Goal: Transaction & Acquisition: Purchase product/service

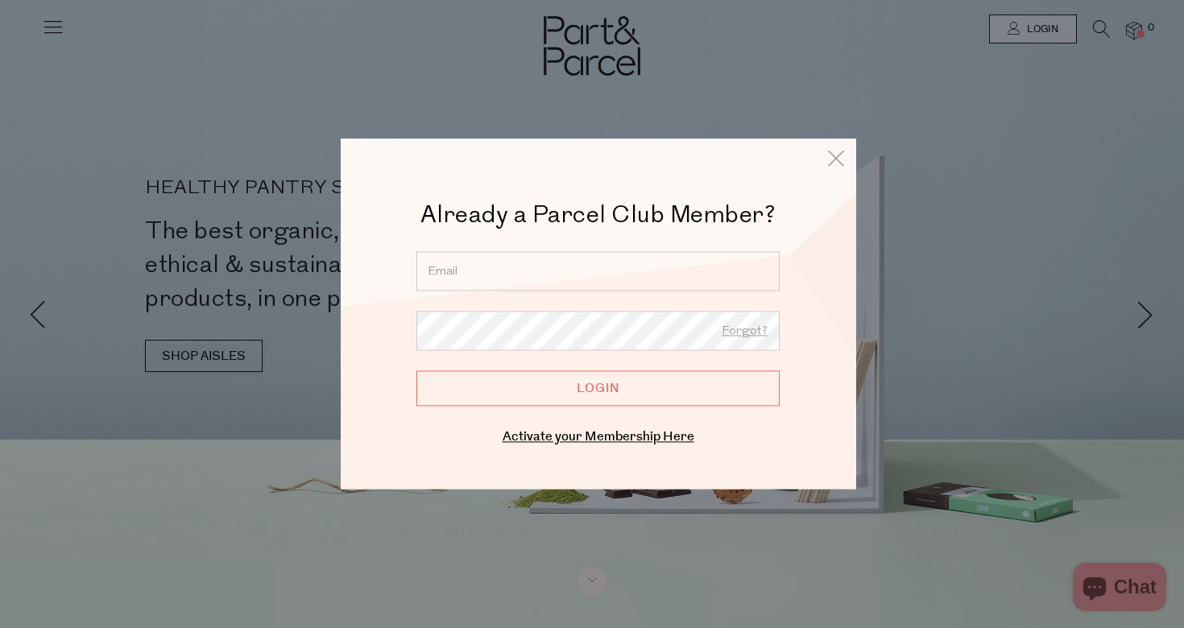
click at [531, 271] on input "email" at bounding box center [597, 270] width 363 height 39
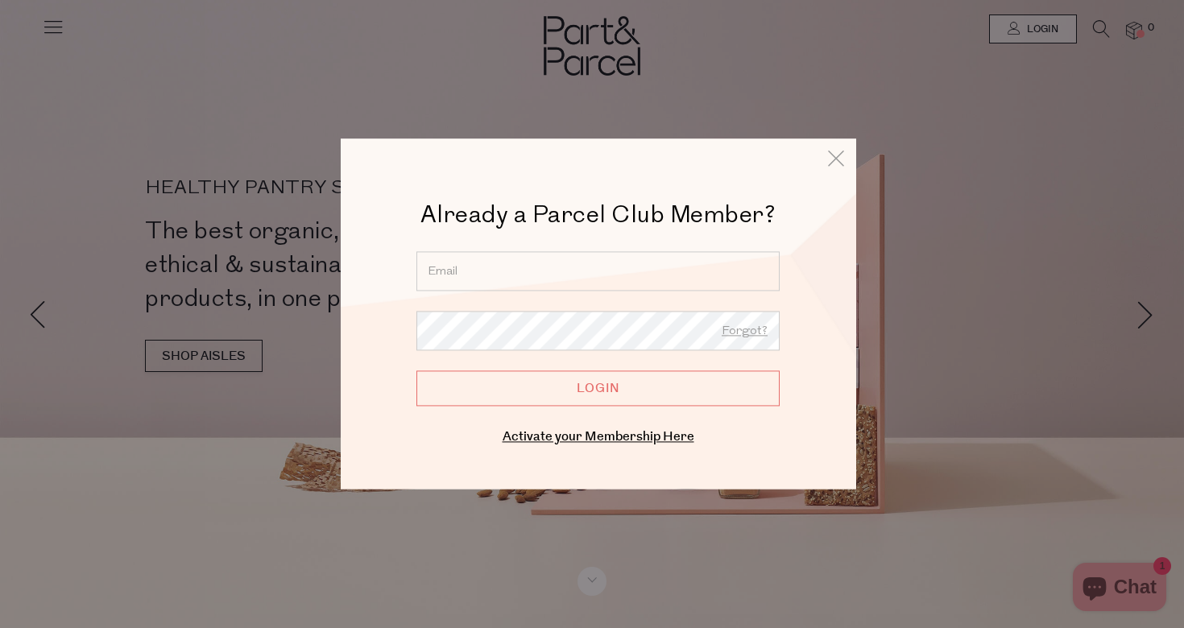
click at [519, 277] on input "email" at bounding box center [597, 270] width 363 height 39
type input "t-coughlan@hotmail.com"
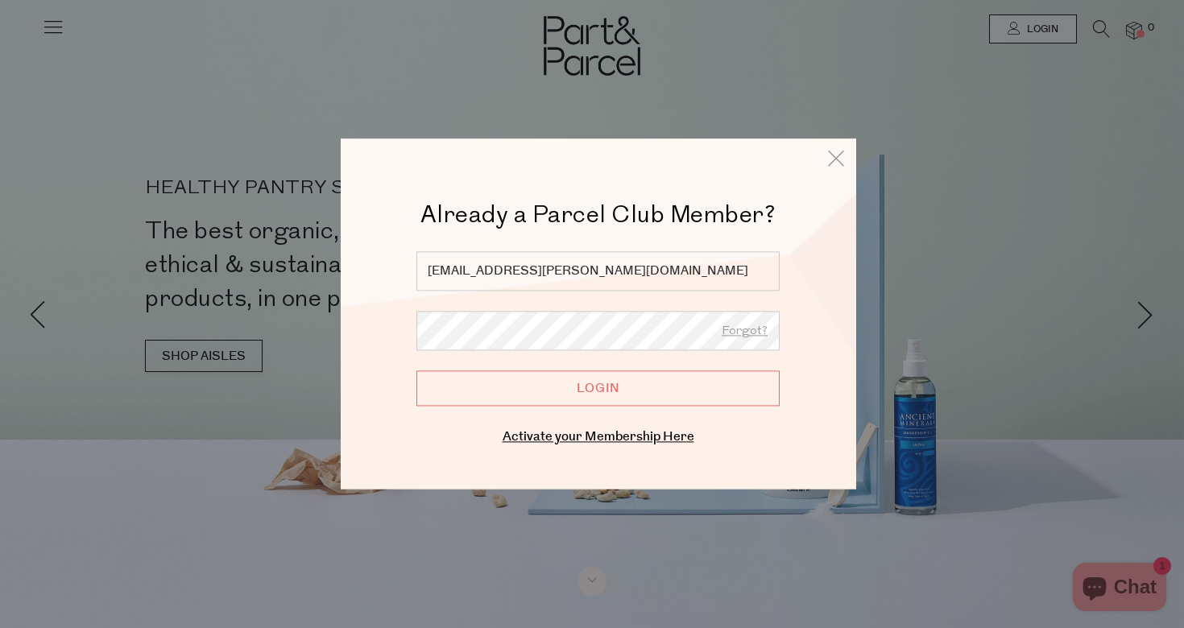
click at [538, 393] on input "Login" at bounding box center [597, 387] width 363 height 35
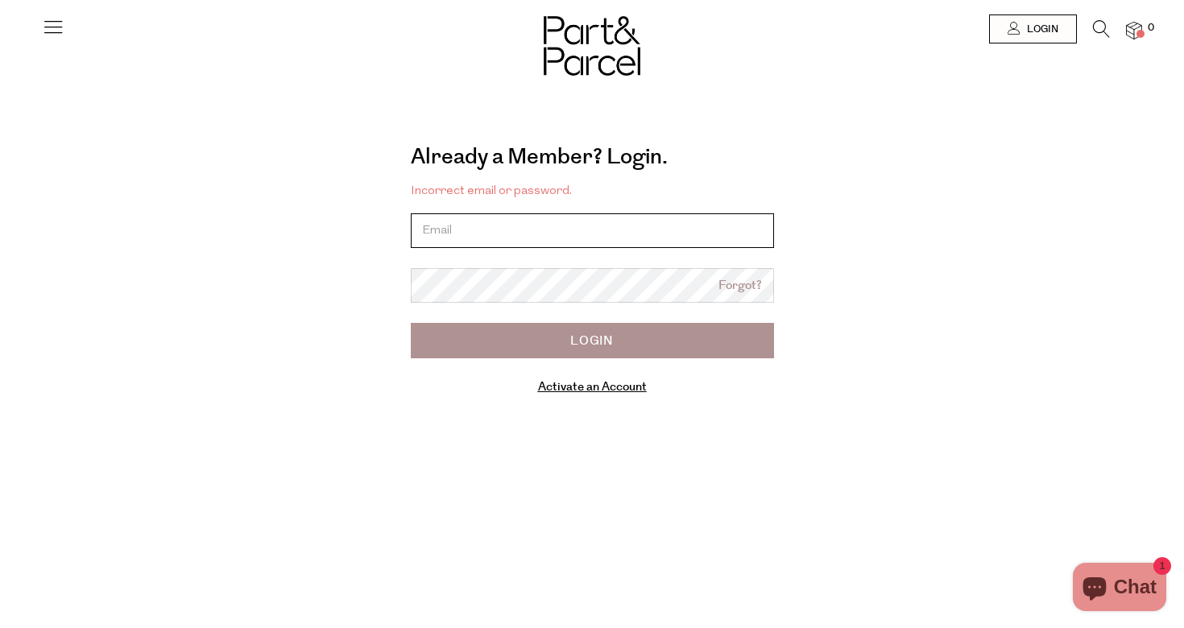
type input "t-coughlan@hotmail.com"
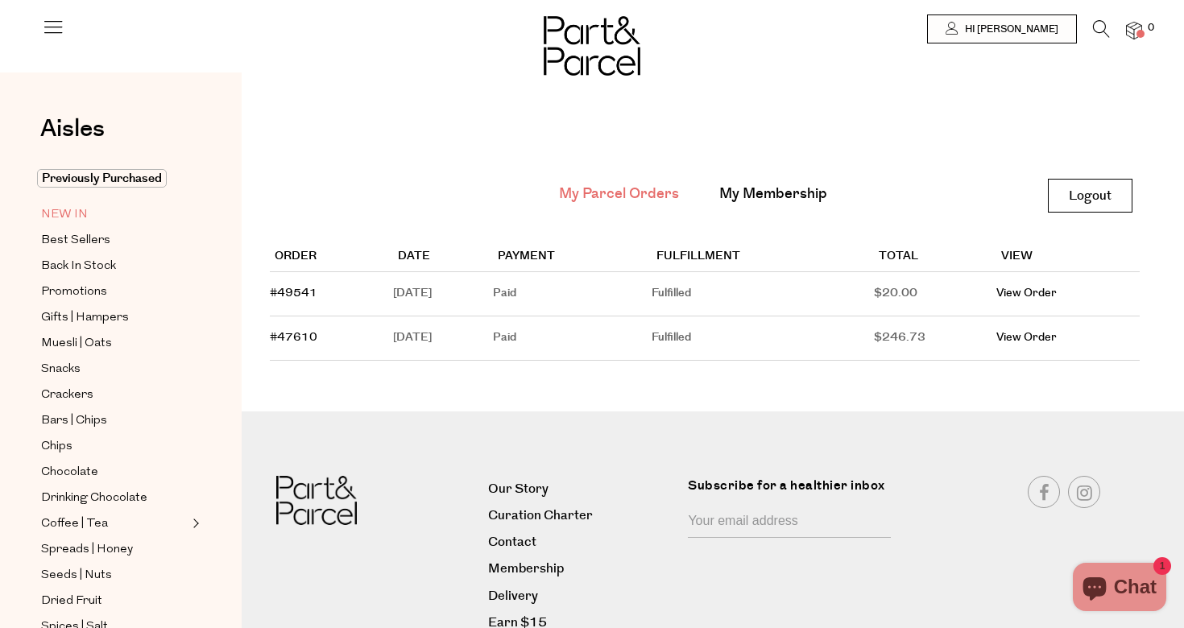
click at [72, 213] on span "NEW IN" at bounding box center [64, 214] width 47 height 19
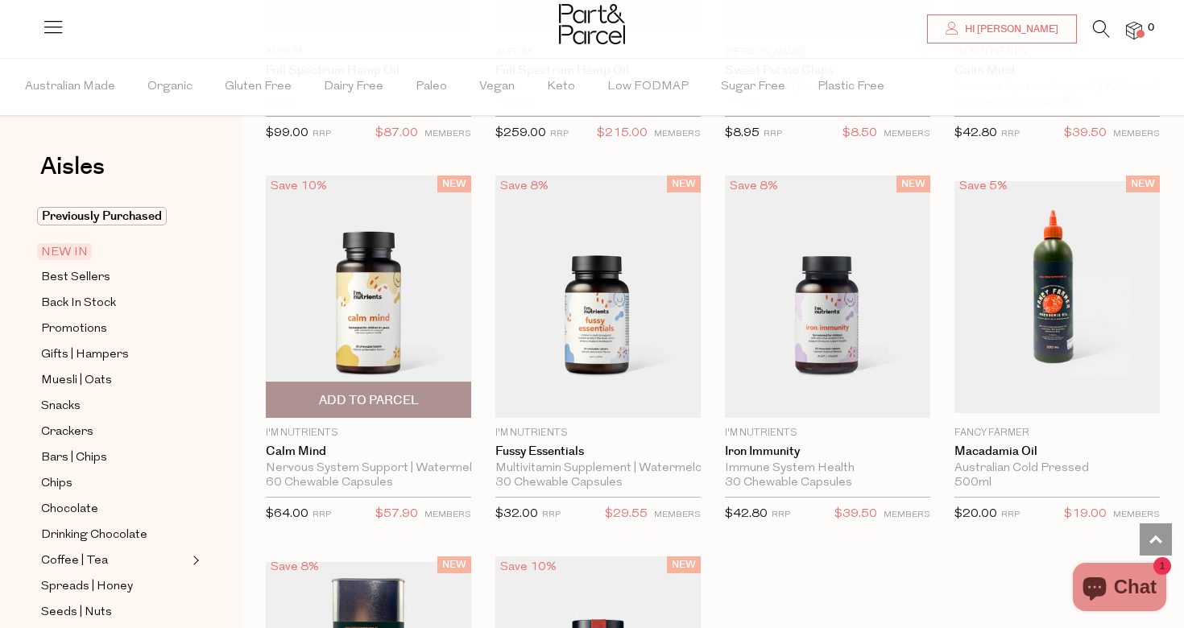
scroll to position [1601, 0]
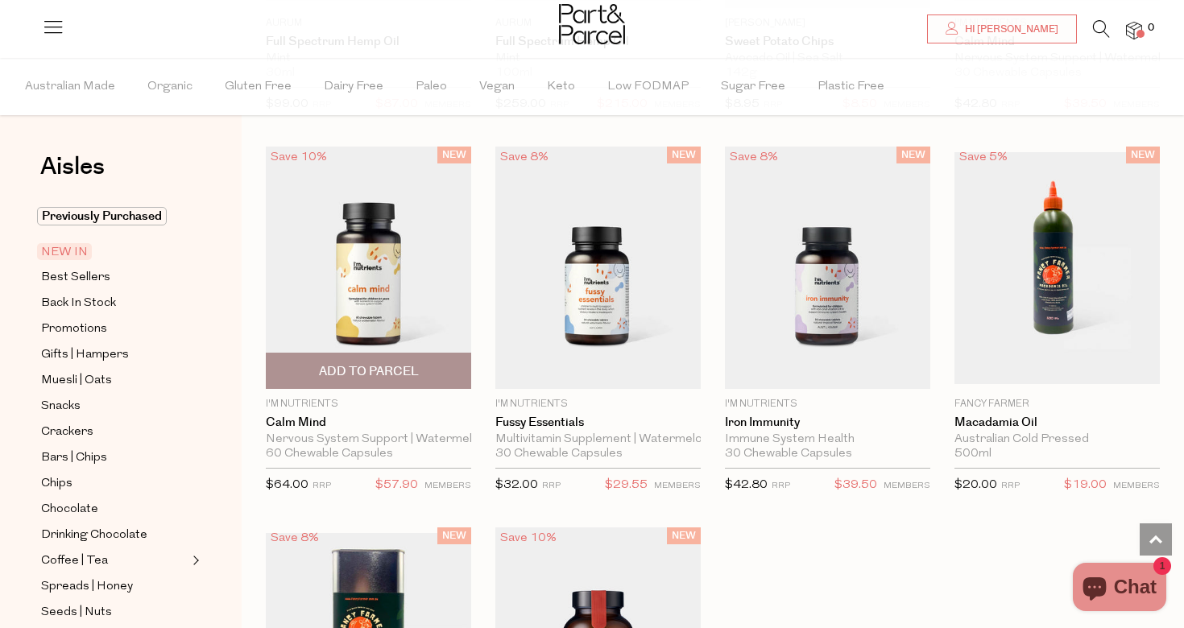
click at [390, 372] on span "Add To Parcel" at bounding box center [369, 371] width 100 height 17
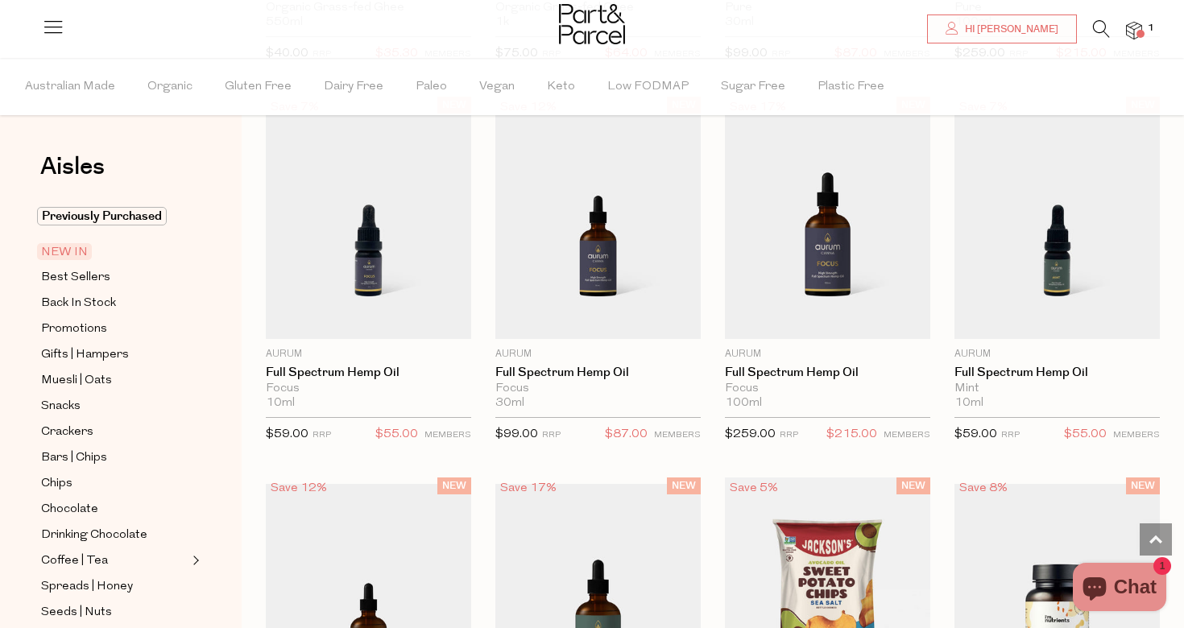
scroll to position [538, 0]
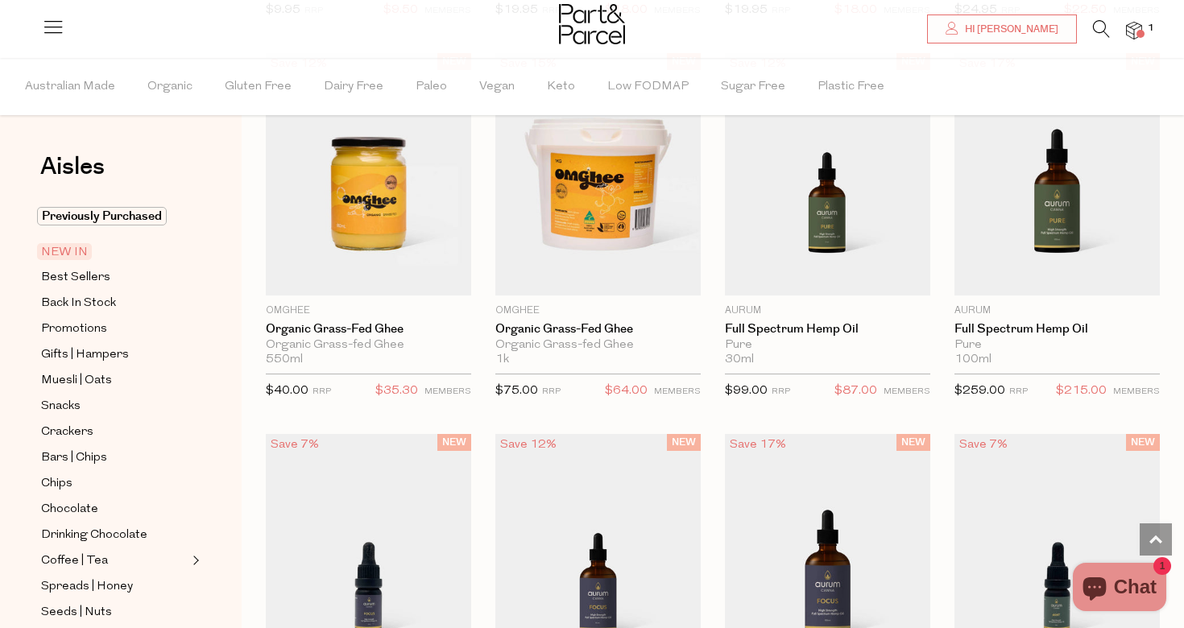
click at [1096, 29] on icon at bounding box center [1101, 29] width 17 height 18
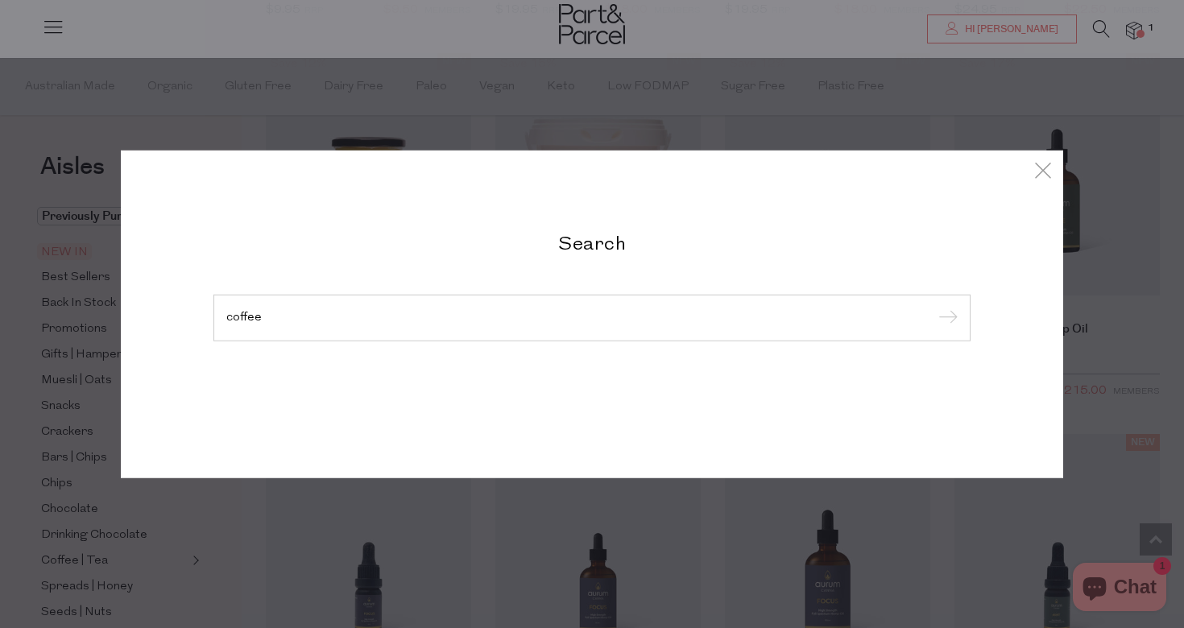
type input "coffee"
click at [945, 319] on input "submit" at bounding box center [945, 319] width 24 height 24
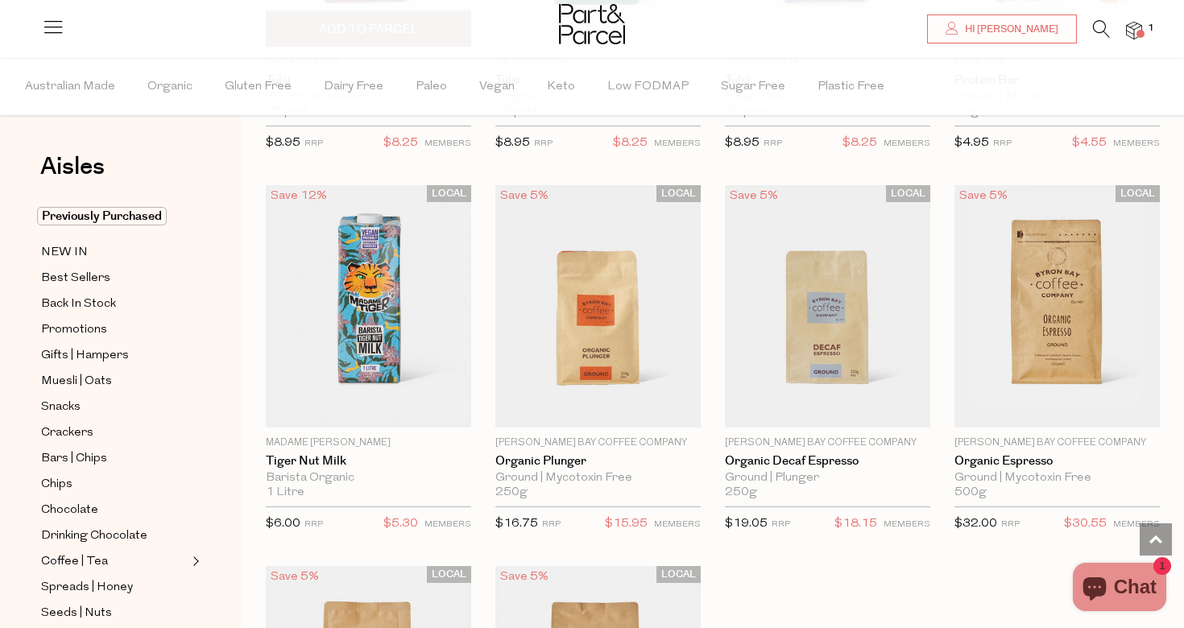
scroll to position [4560, 0]
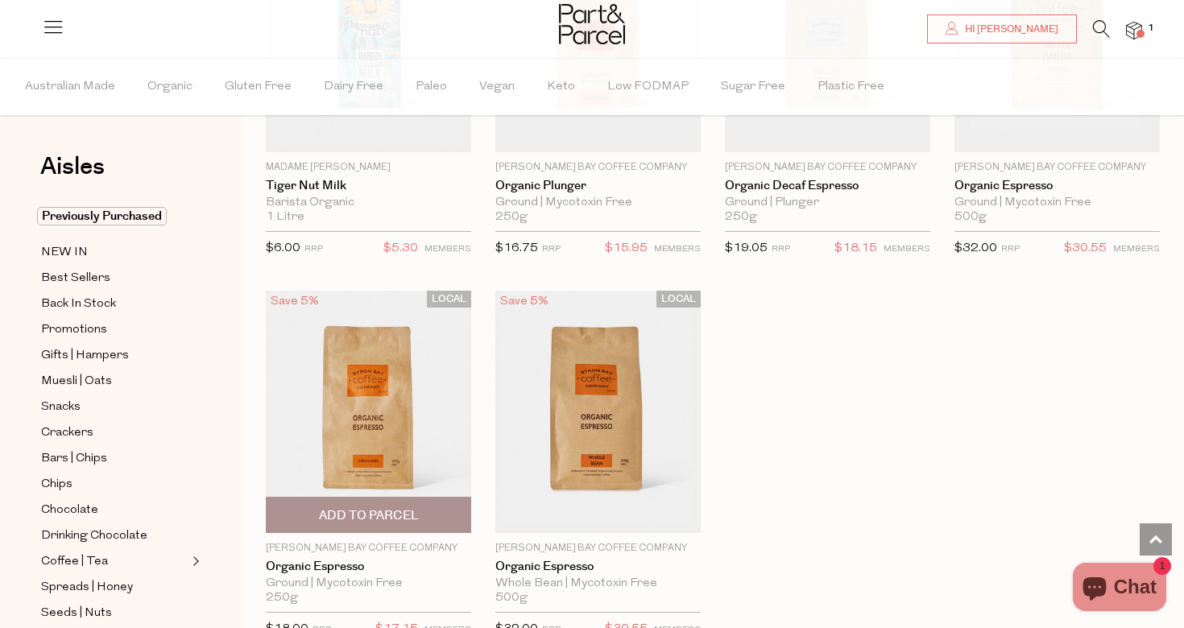
scroll to position [4618, 0]
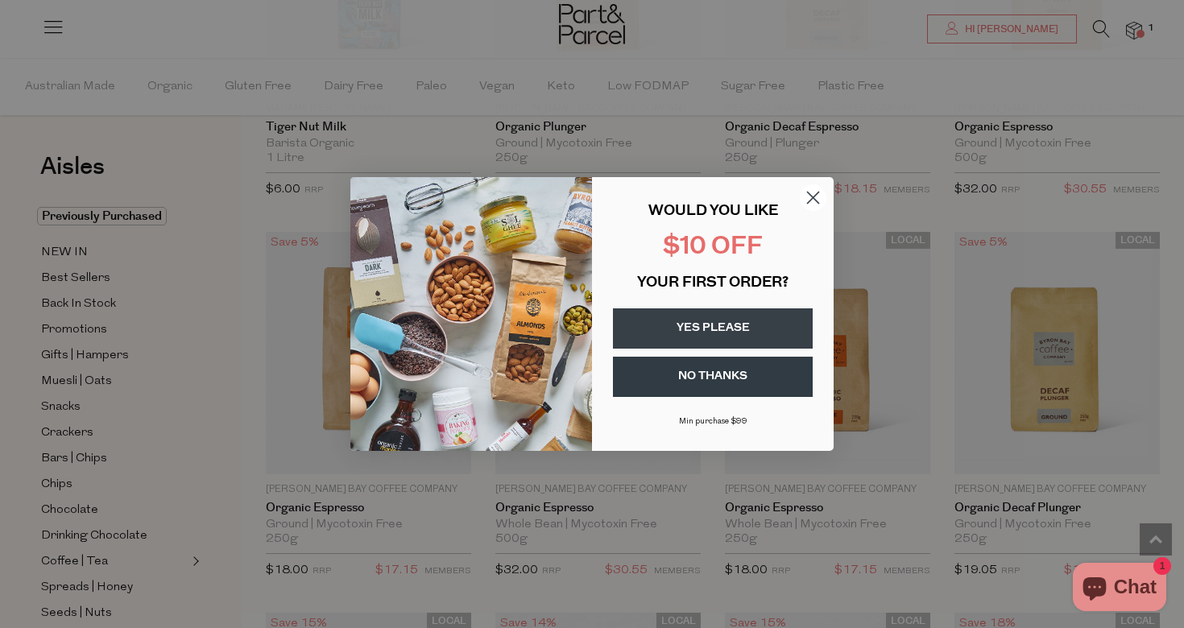
click at [814, 193] on circle "Close dialog" at bounding box center [813, 197] width 27 height 27
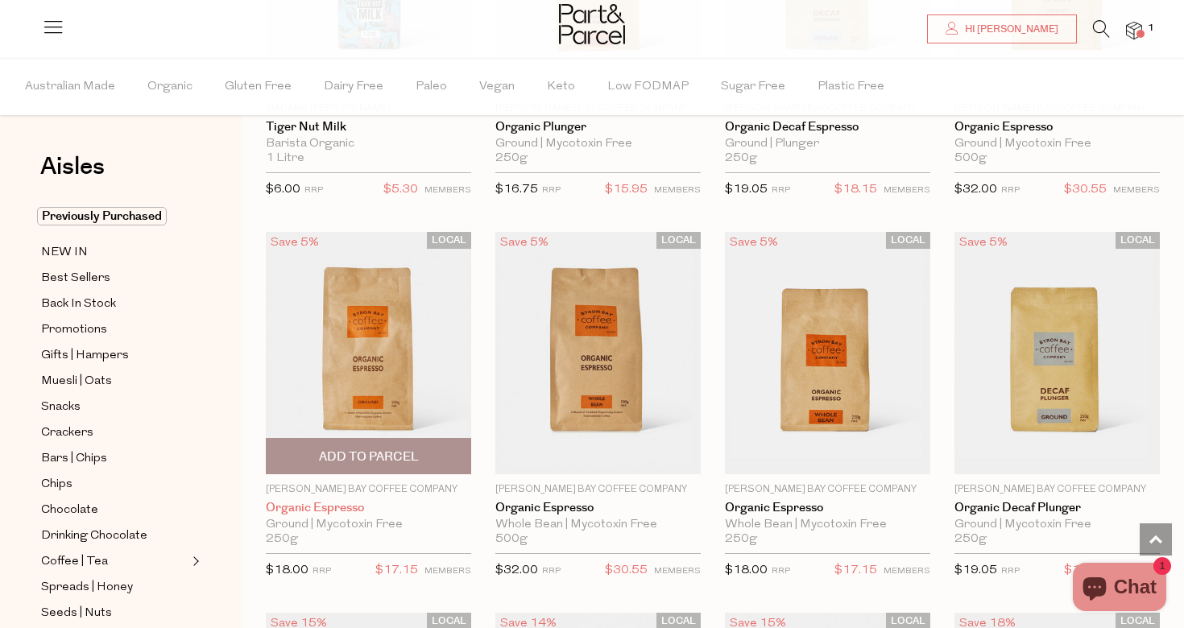
click at [284, 501] on link "Organic Espresso" at bounding box center [368, 508] width 205 height 14
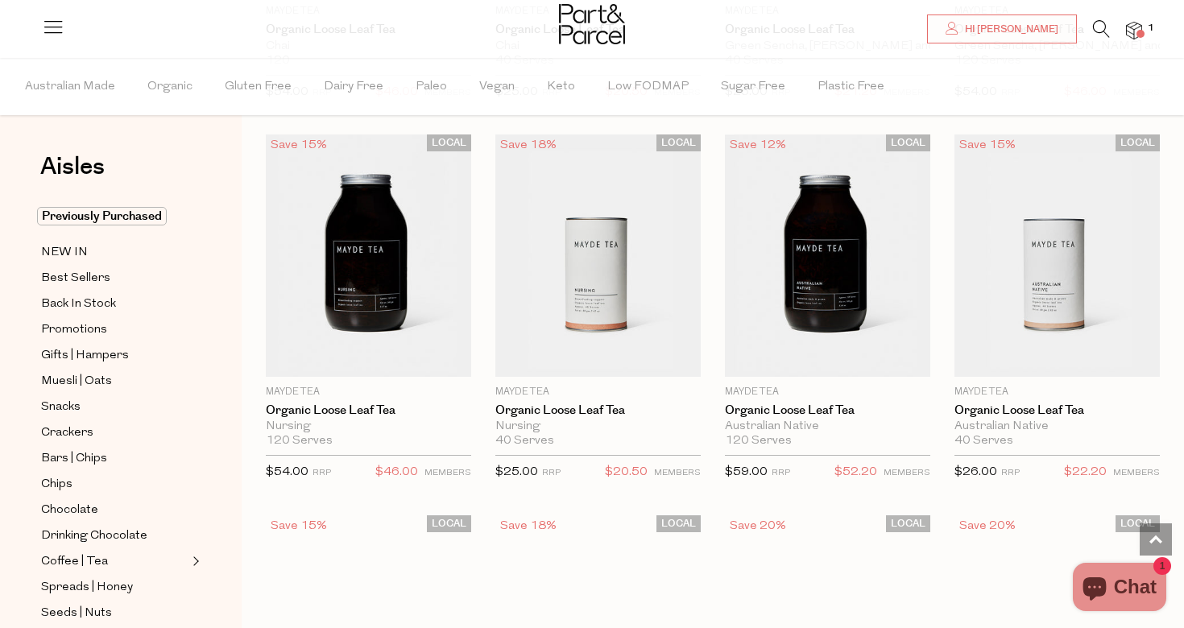
scroll to position [1286, 0]
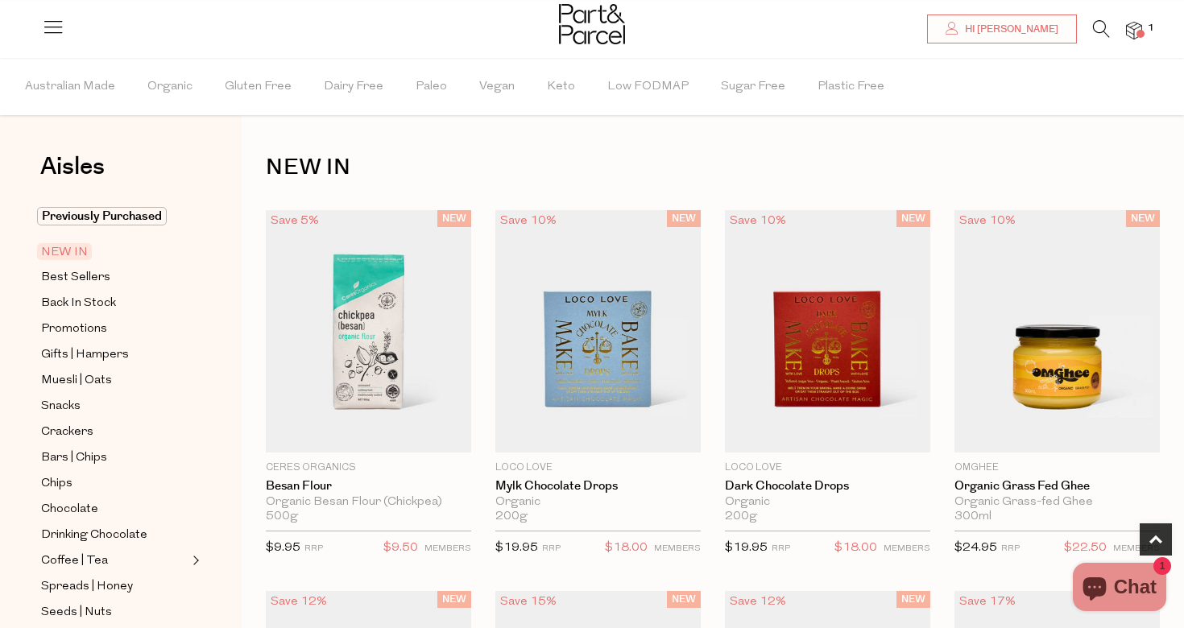
scroll to position [538, 0]
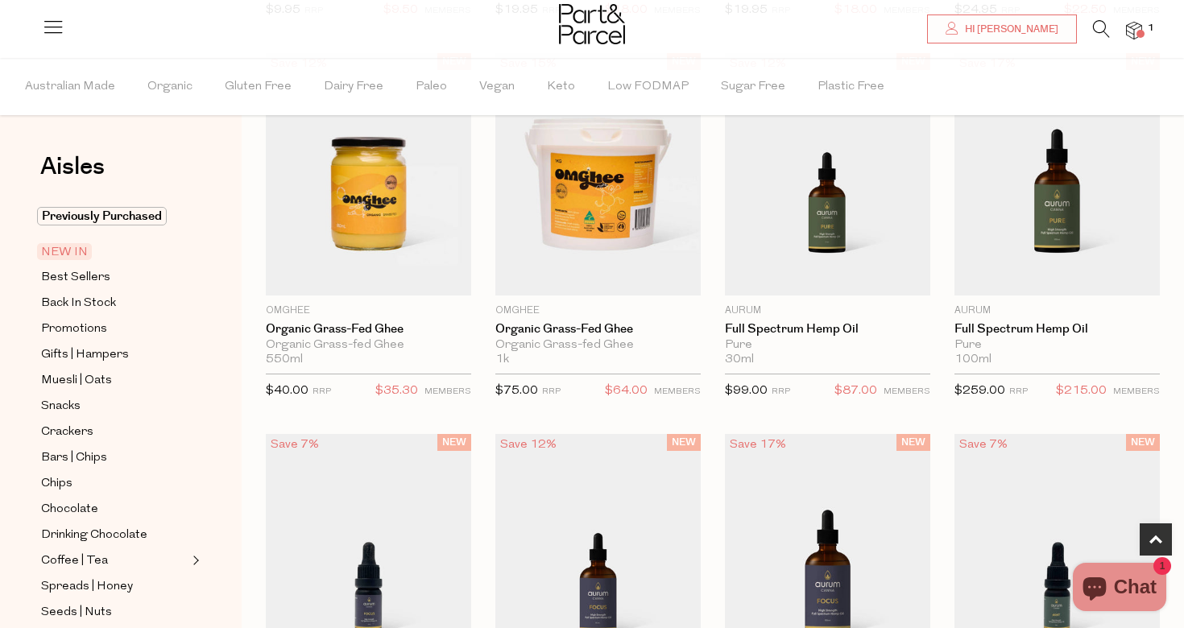
click at [1091, 29] on li at bounding box center [1093, 32] width 33 height 25
click at [1102, 32] on icon at bounding box center [1101, 29] width 17 height 18
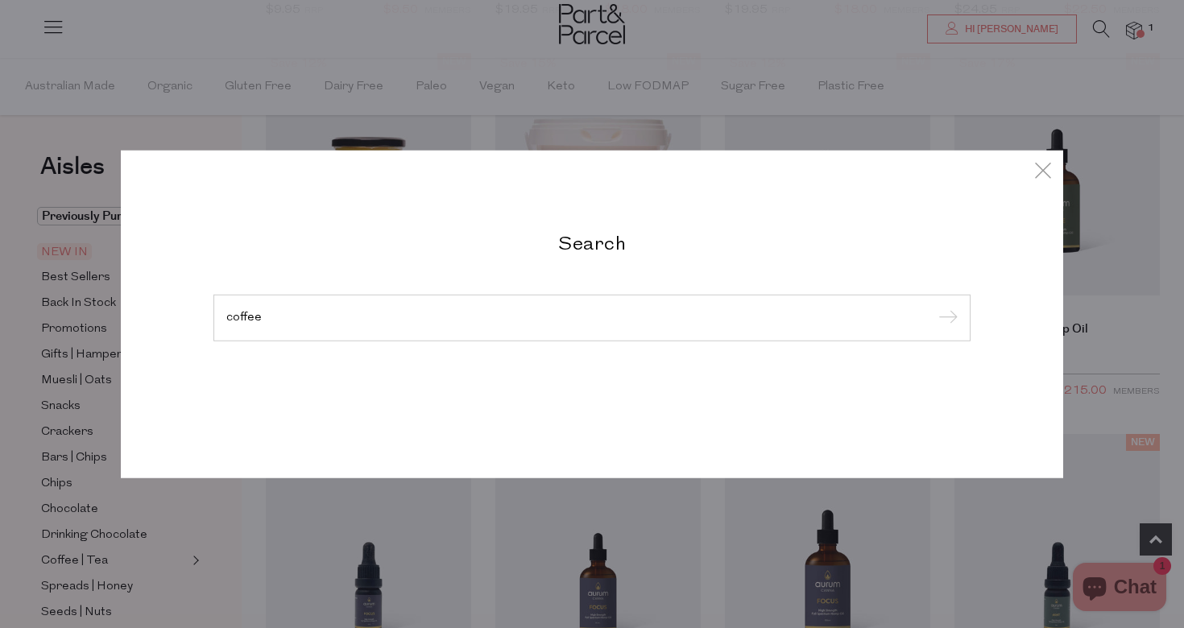
type input "coffee"
click at [945, 319] on input "submit" at bounding box center [945, 319] width 24 height 24
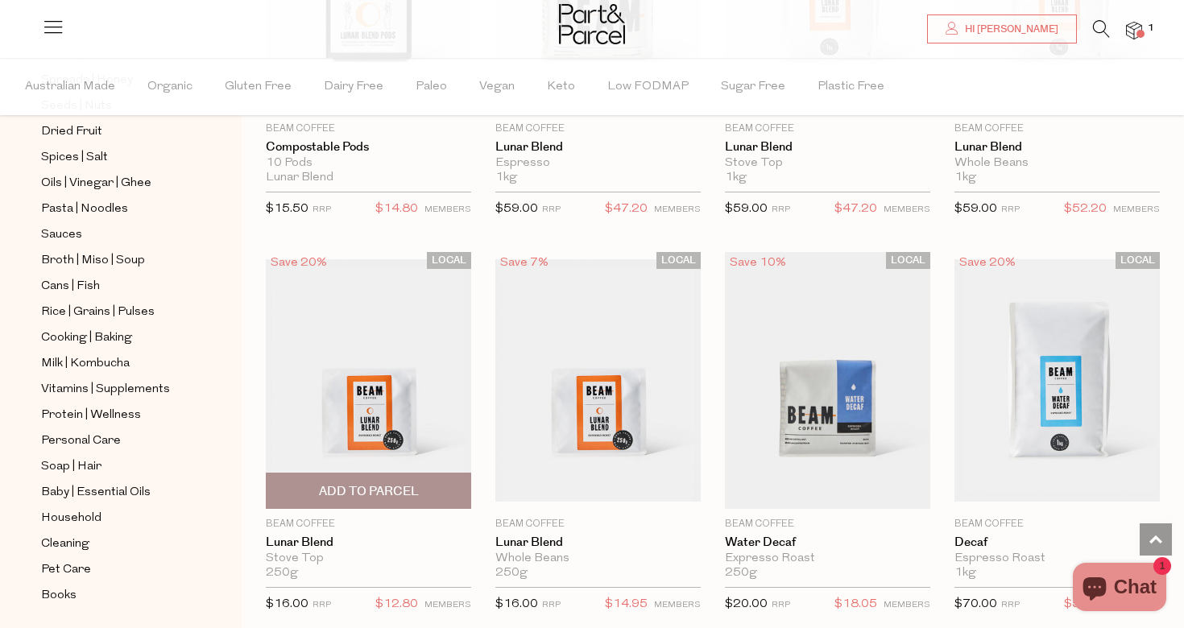
scroll to position [2780, 0]
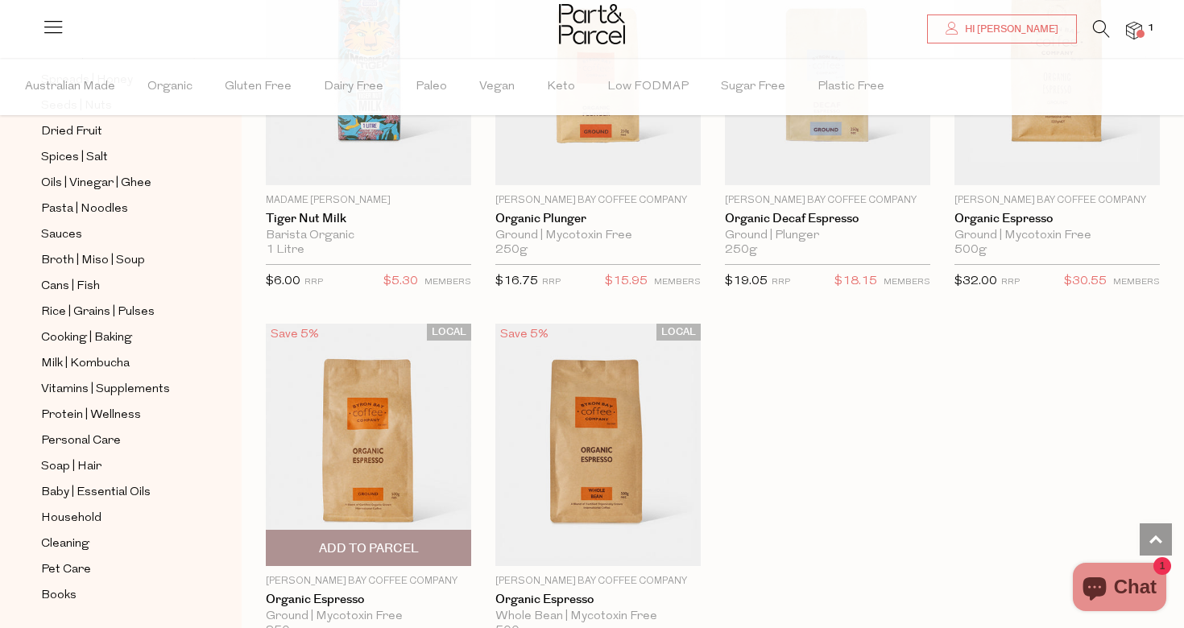
scroll to position [4529, 0]
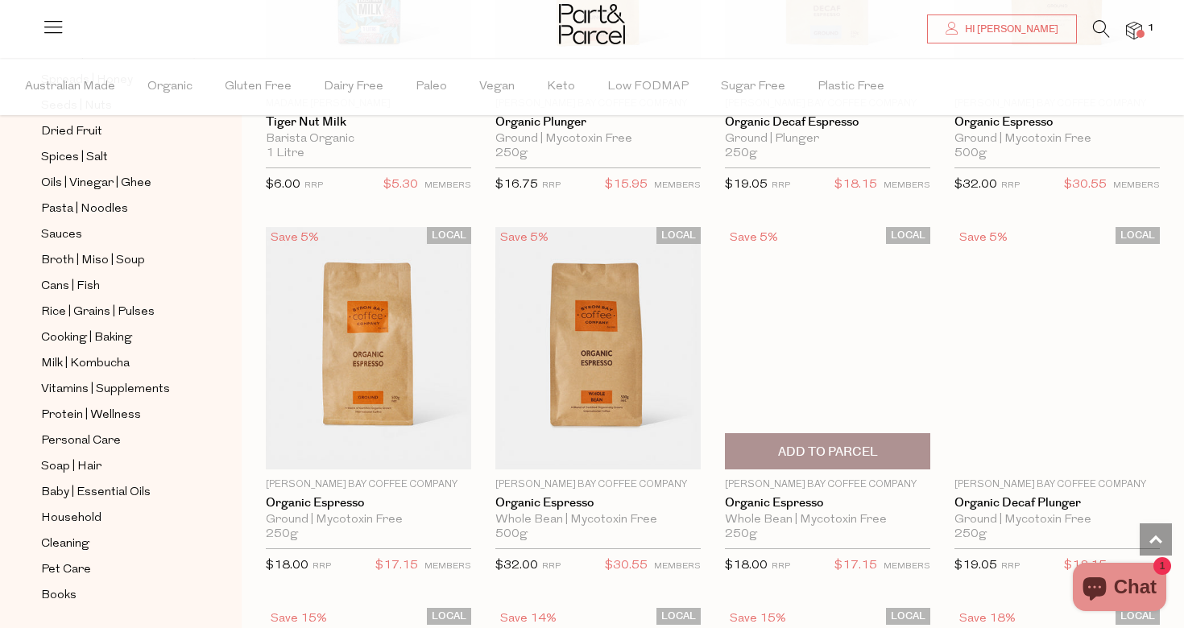
scroll to position [4625, 0]
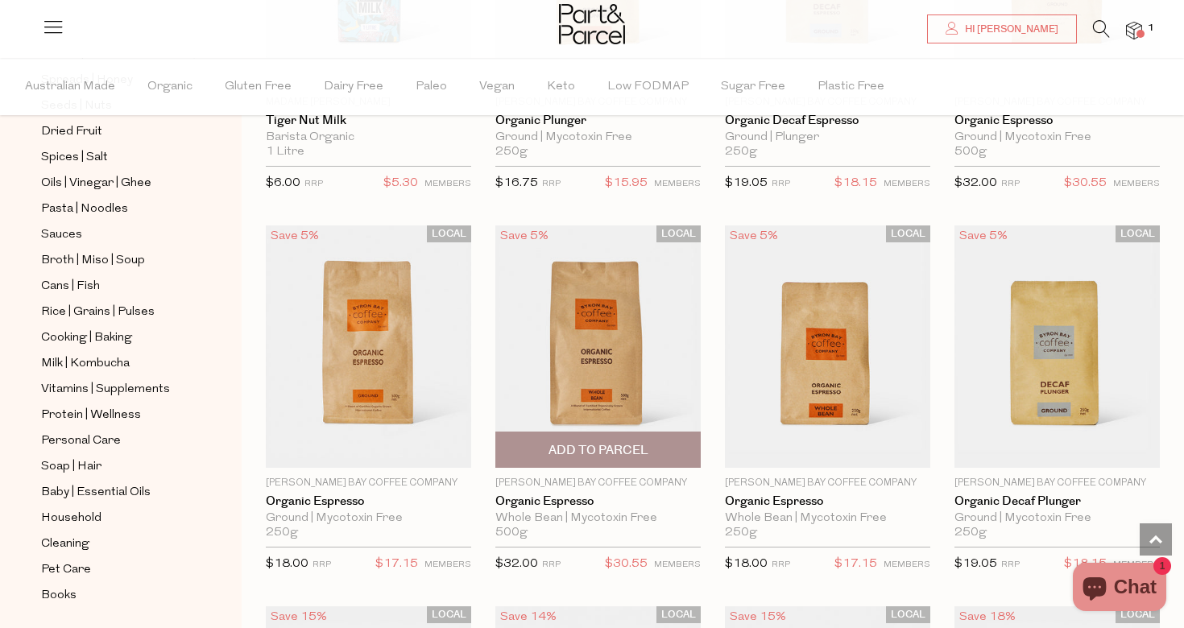
click at [622, 442] on span "Add To Parcel" at bounding box center [598, 450] width 100 height 17
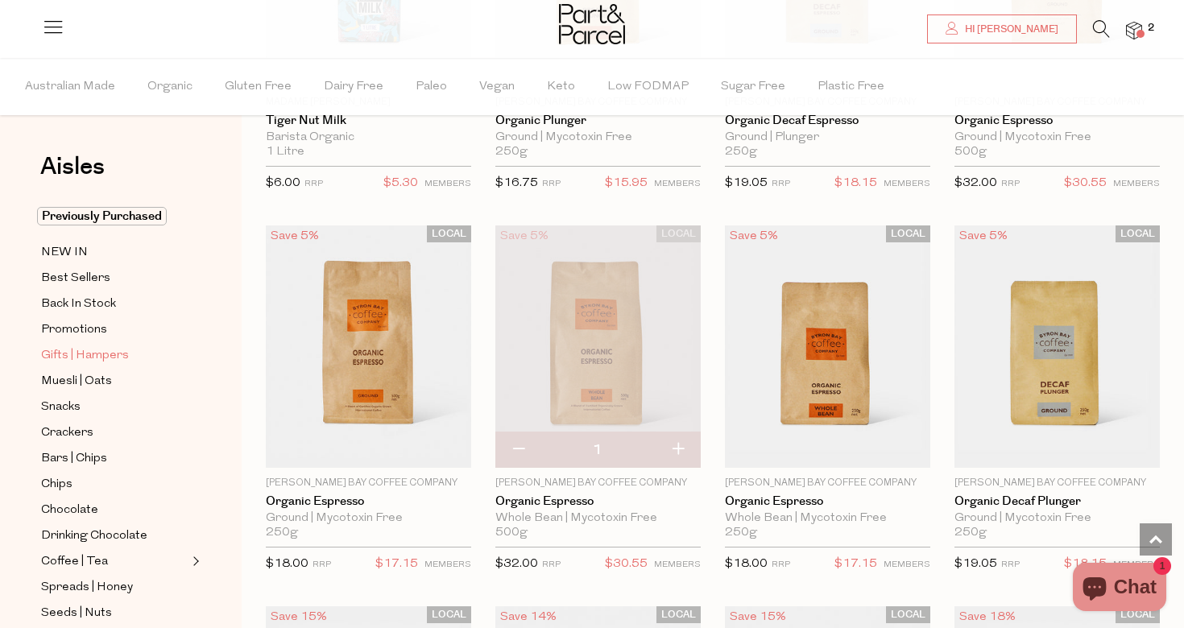
scroll to position [0, 0]
click at [92, 330] on span "Promotions" at bounding box center [74, 330] width 66 height 19
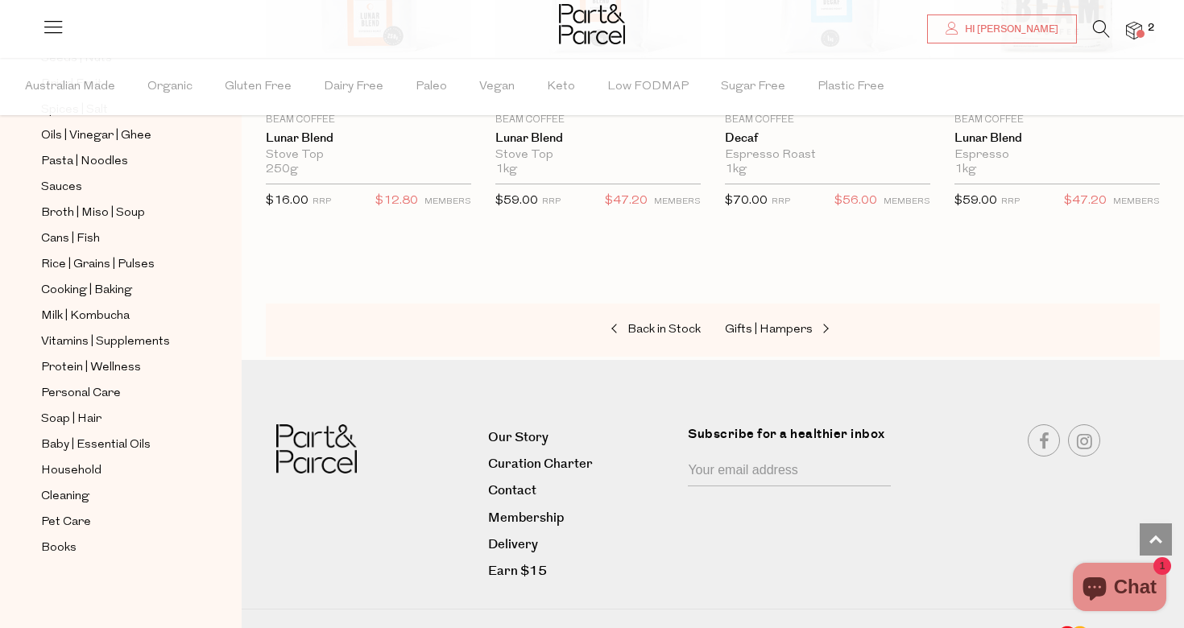
scroll to position [554, 0]
click at [114, 341] on span "Vitamins | Supplements" at bounding box center [105, 342] width 129 height 19
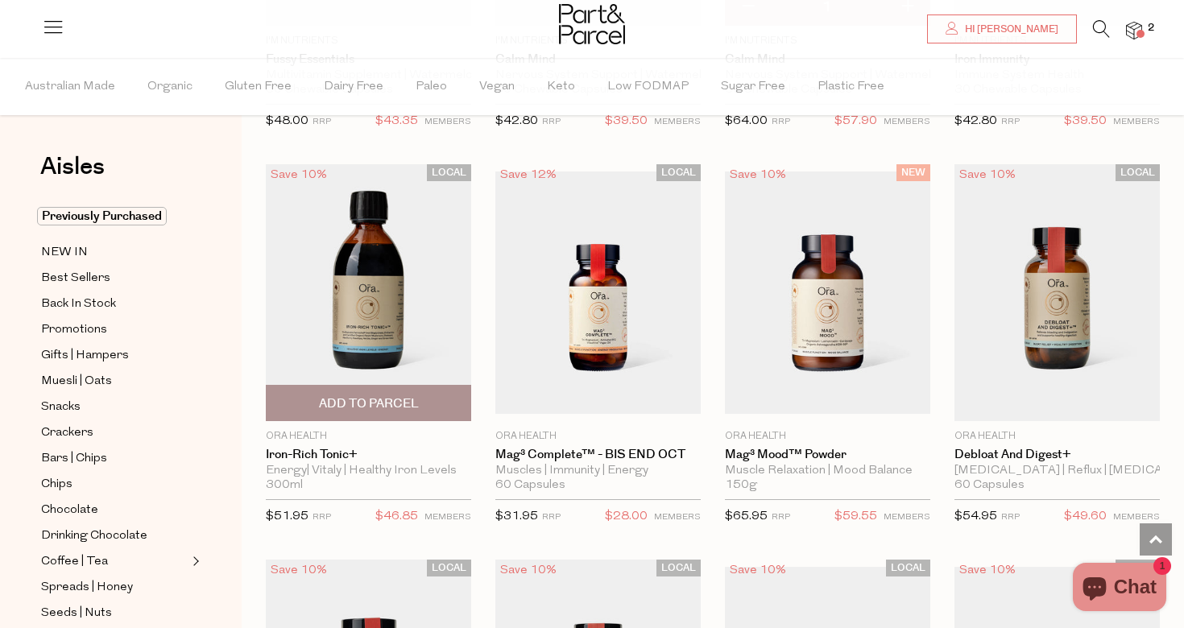
scroll to position [4087, 0]
